Goal: Task Accomplishment & Management: Manage account settings

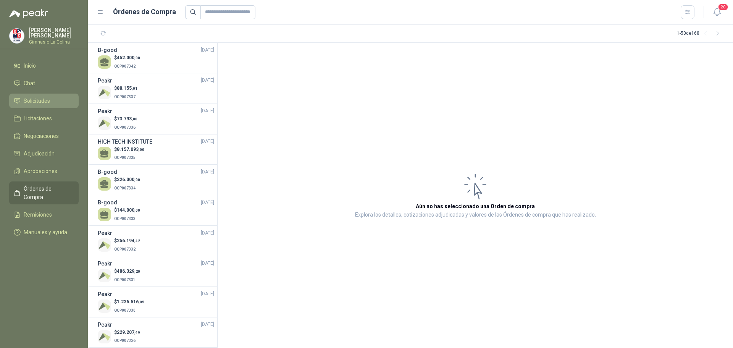
click at [30, 98] on span "Solicitudes" at bounding box center [37, 101] width 26 height 8
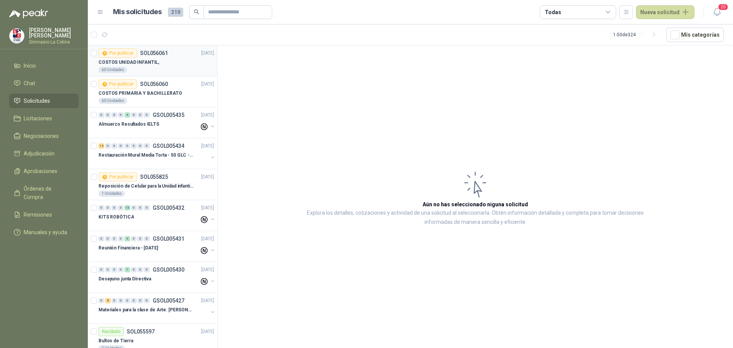
click at [135, 55] on div "Por publicar" at bounding box center [117, 52] width 39 height 9
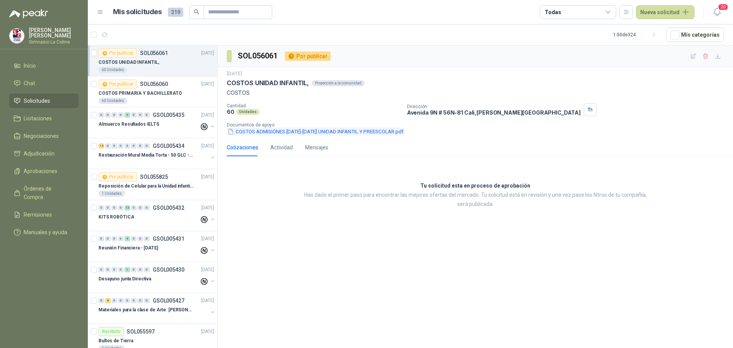
click at [329, 129] on button "COSTOS ADMISIONES [DATE]-[DATE] UNIDAD INFANTIL Y PREESCOLAR.pdf" at bounding box center [315, 131] width 177 height 8
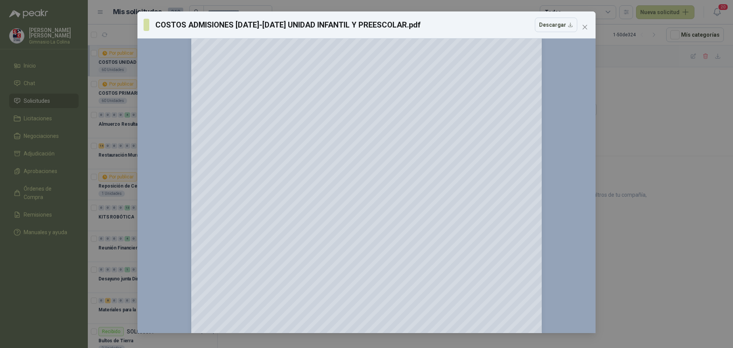
scroll to position [631, 0]
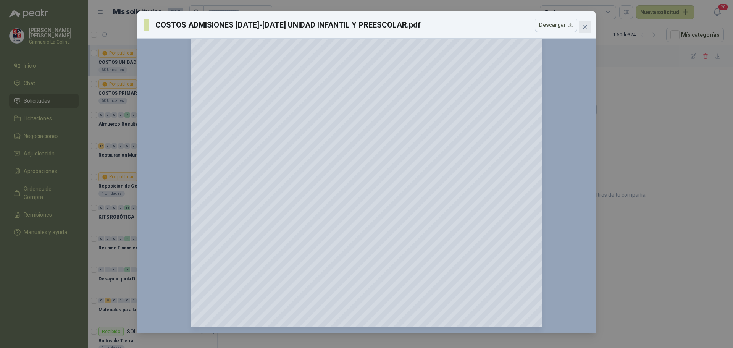
click at [585, 24] on button "Close" at bounding box center [585, 27] width 12 height 12
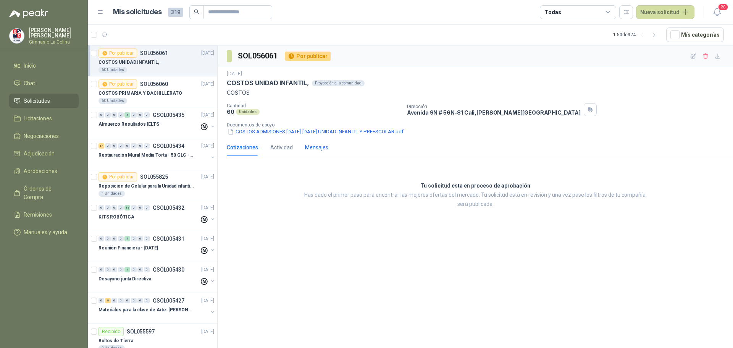
click at [312, 149] on div "Mensajes" at bounding box center [316, 147] width 23 height 8
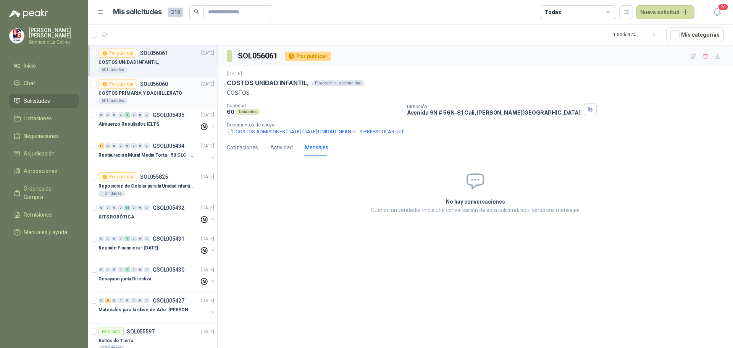
click at [156, 93] on p "COSTOS PRIMARIA Y BACHILLERATO" at bounding box center [139, 93] width 83 height 7
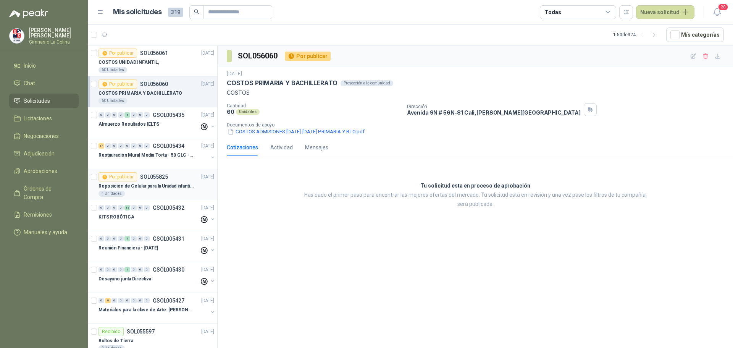
click at [138, 185] on p "Reposición de Celular para la Unidad infantil (con forro, y vidrio protector)" at bounding box center [145, 185] width 95 height 7
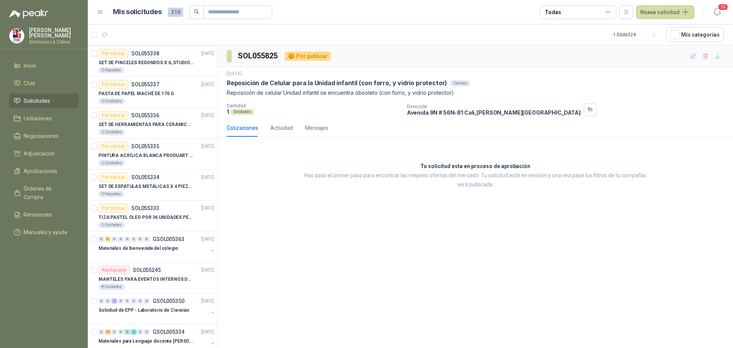
scroll to position [687, 0]
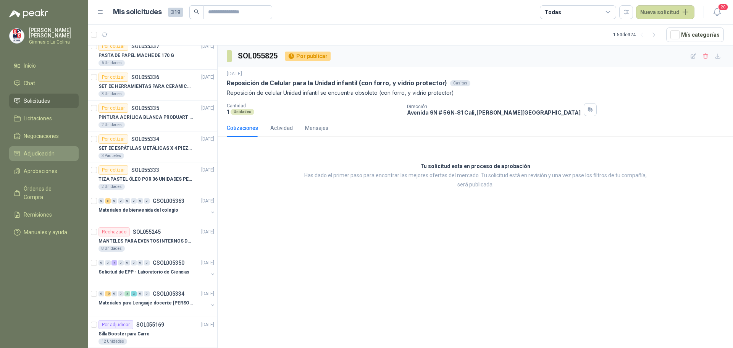
click at [34, 149] on span "Adjudicación" at bounding box center [39, 153] width 31 height 8
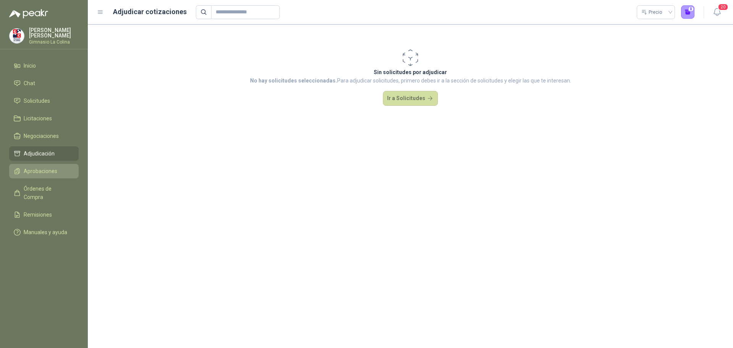
click at [26, 170] on span "Aprobaciones" at bounding box center [41, 171] width 34 height 8
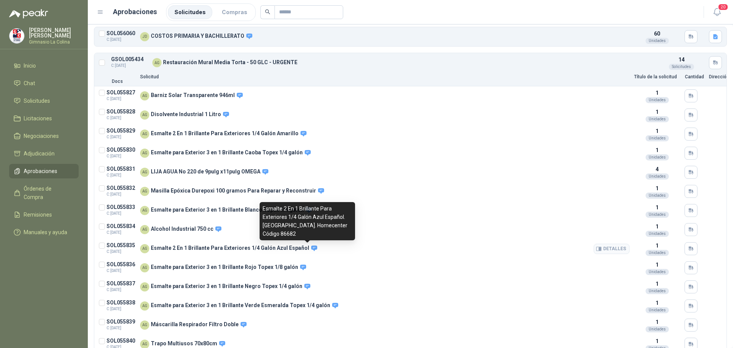
scroll to position [85, 0]
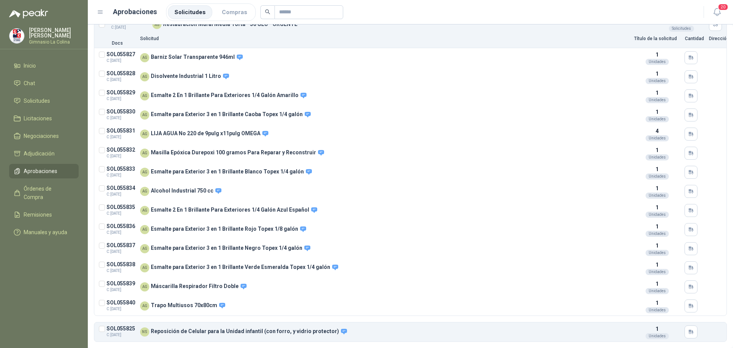
click at [46, 167] on span "Aprobaciones" at bounding box center [41, 171] width 34 height 8
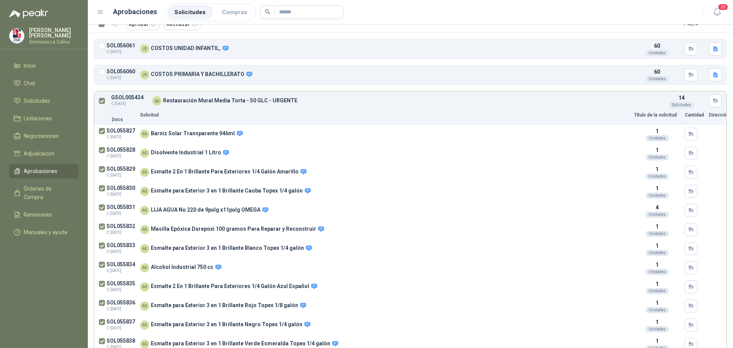
scroll to position [0, 0]
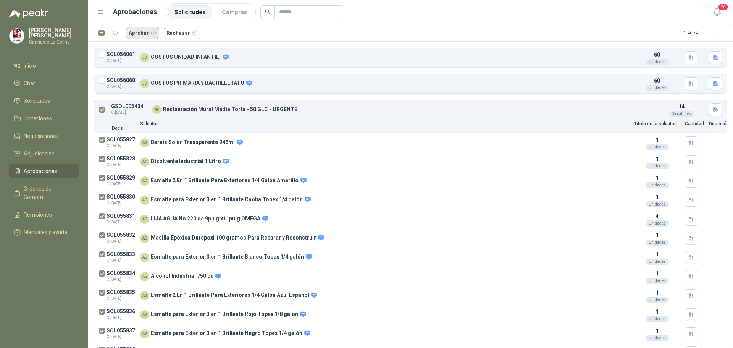
click at [145, 33] on button "Aprobar" at bounding box center [142, 33] width 33 height 12
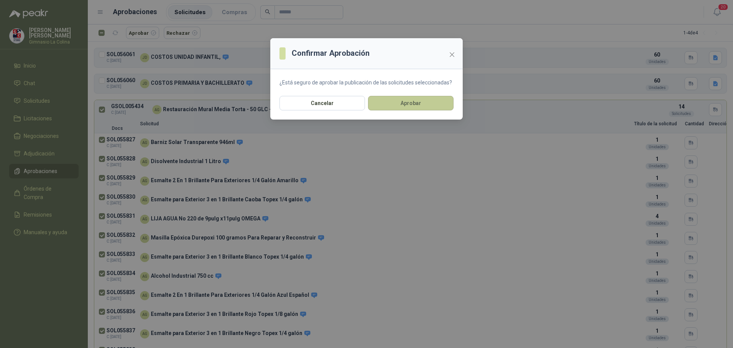
click at [433, 106] on button "Aprobar" at bounding box center [410, 103] width 85 height 15
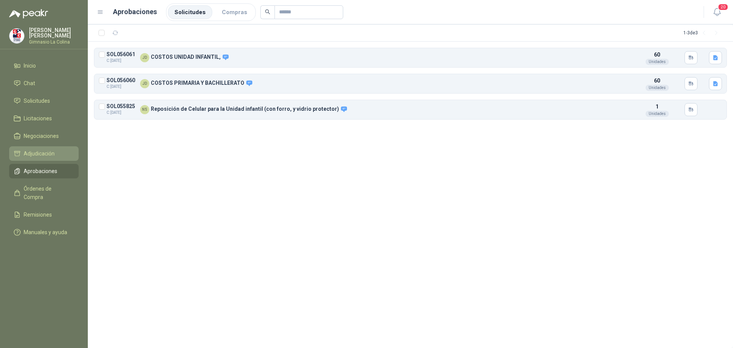
click at [37, 149] on span "Adjudicación" at bounding box center [39, 153] width 31 height 8
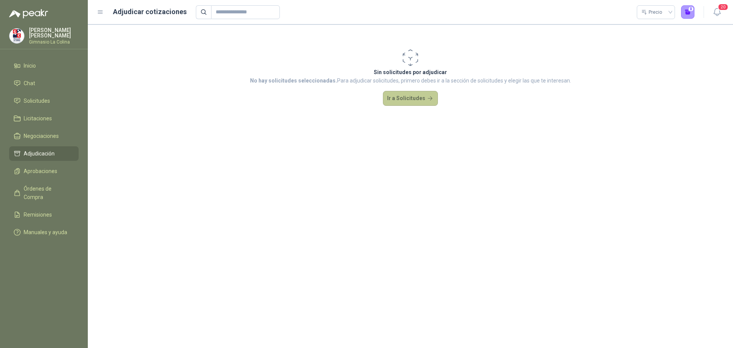
click at [400, 97] on button "Ir a Solicitudes" at bounding box center [410, 98] width 55 height 15
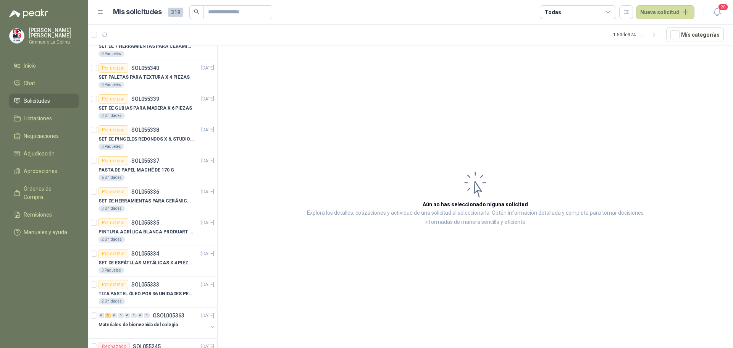
scroll to position [611, 0]
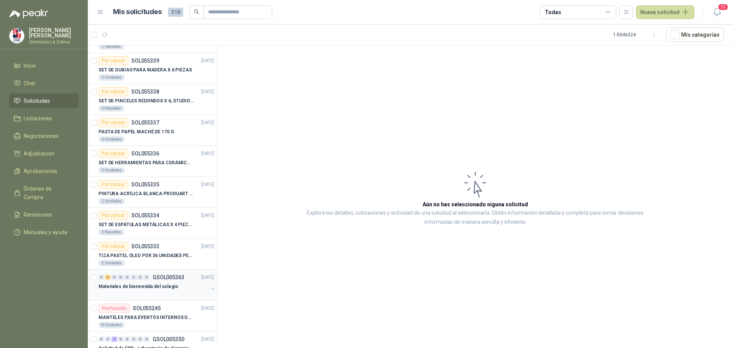
click at [139, 283] on p "Materiales de bienvenida del colegio" at bounding box center [138, 286] width 80 height 7
